Goal: Task Accomplishment & Management: Manage account settings

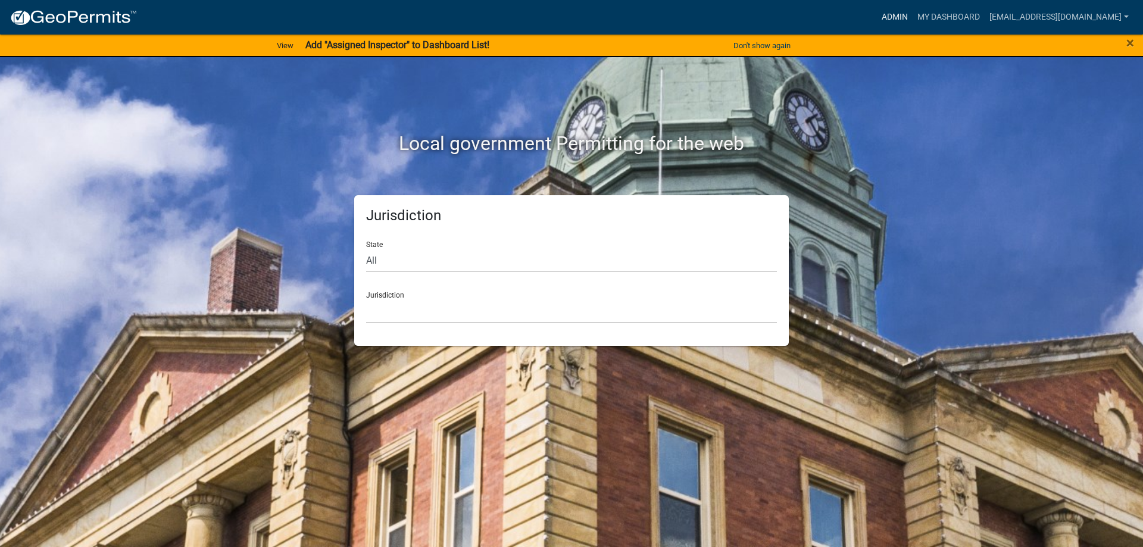
click at [877, 20] on link "Admin" at bounding box center [895, 17] width 36 height 23
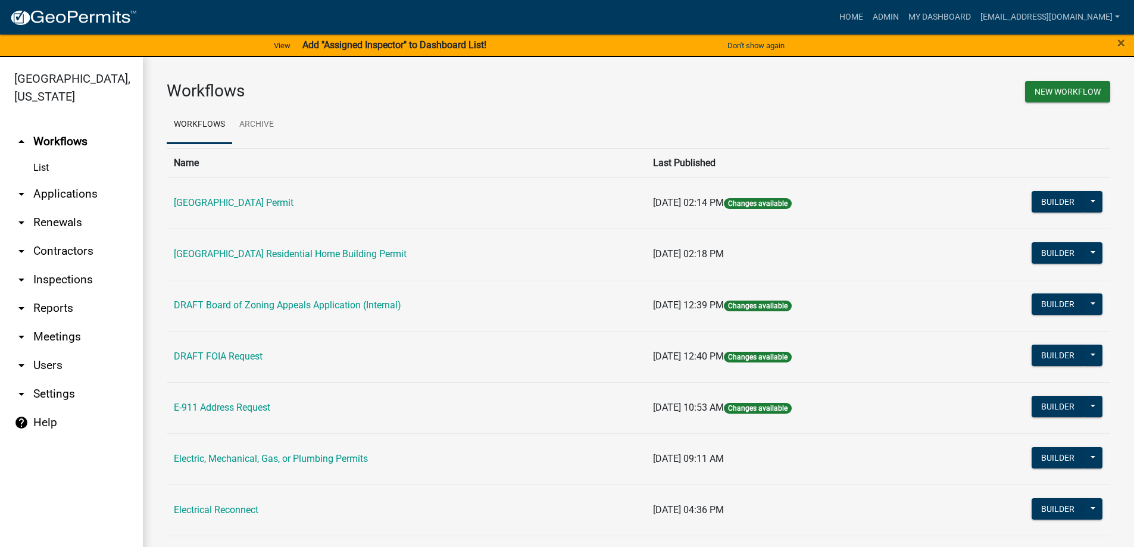
click at [58, 192] on link "arrow_drop_down Applications" at bounding box center [71, 194] width 143 height 29
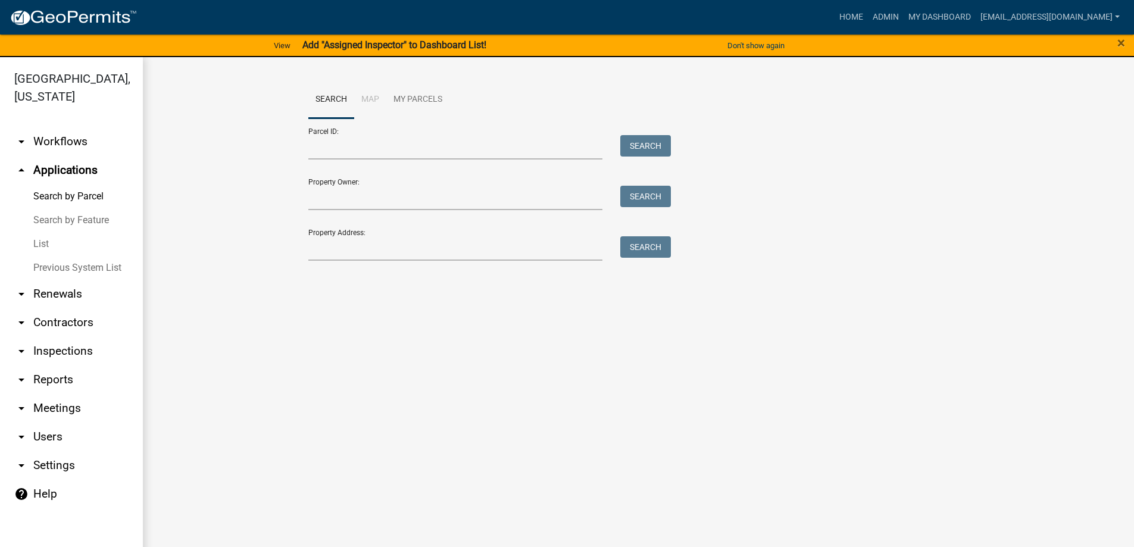
click at [44, 249] on link "List" at bounding box center [71, 244] width 143 height 24
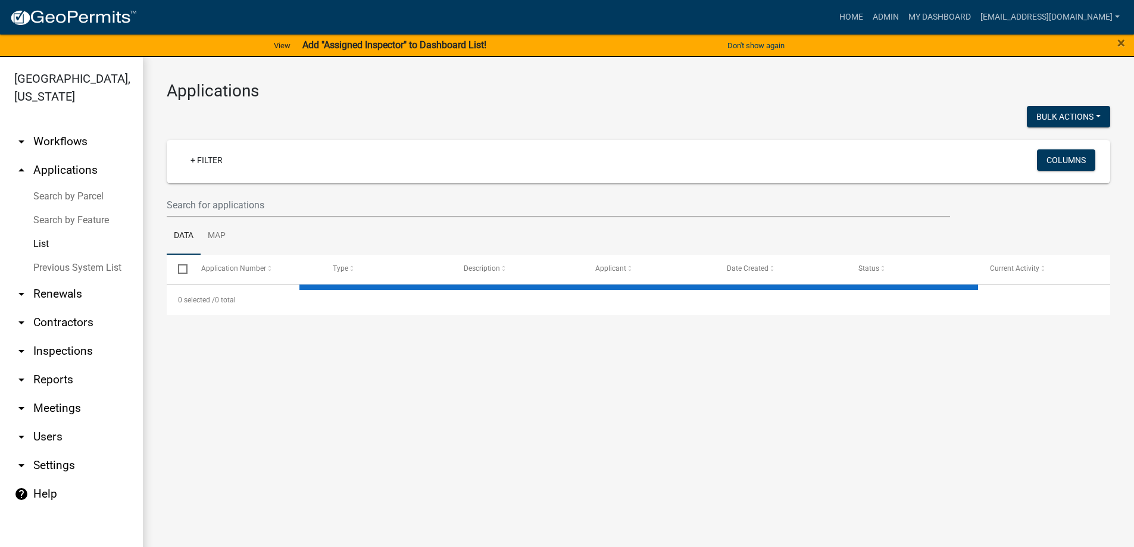
select select "3: 100"
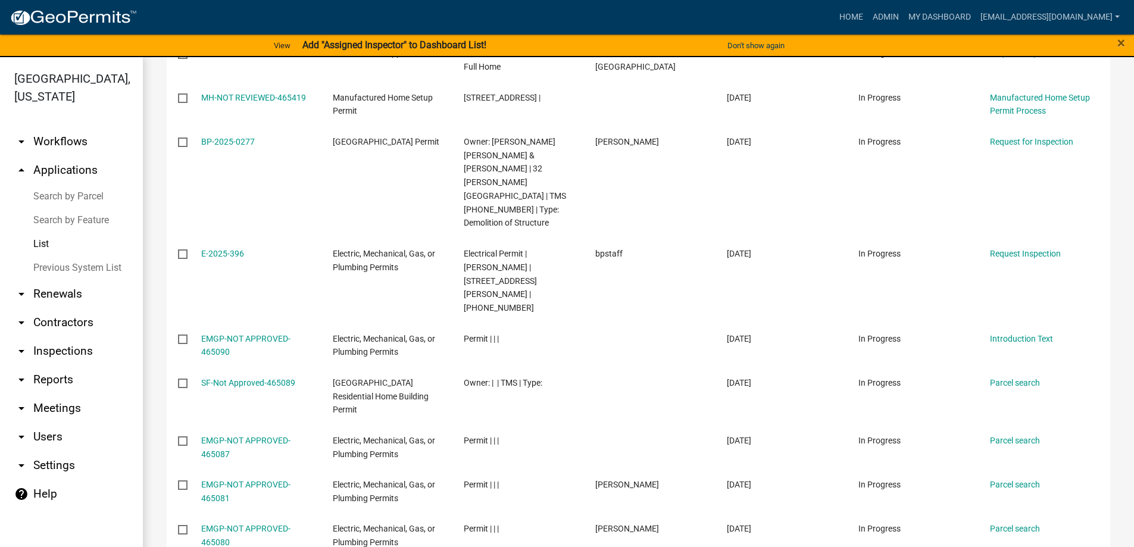
scroll to position [536, 0]
